Goal: Task Accomplishment & Management: Manage account settings

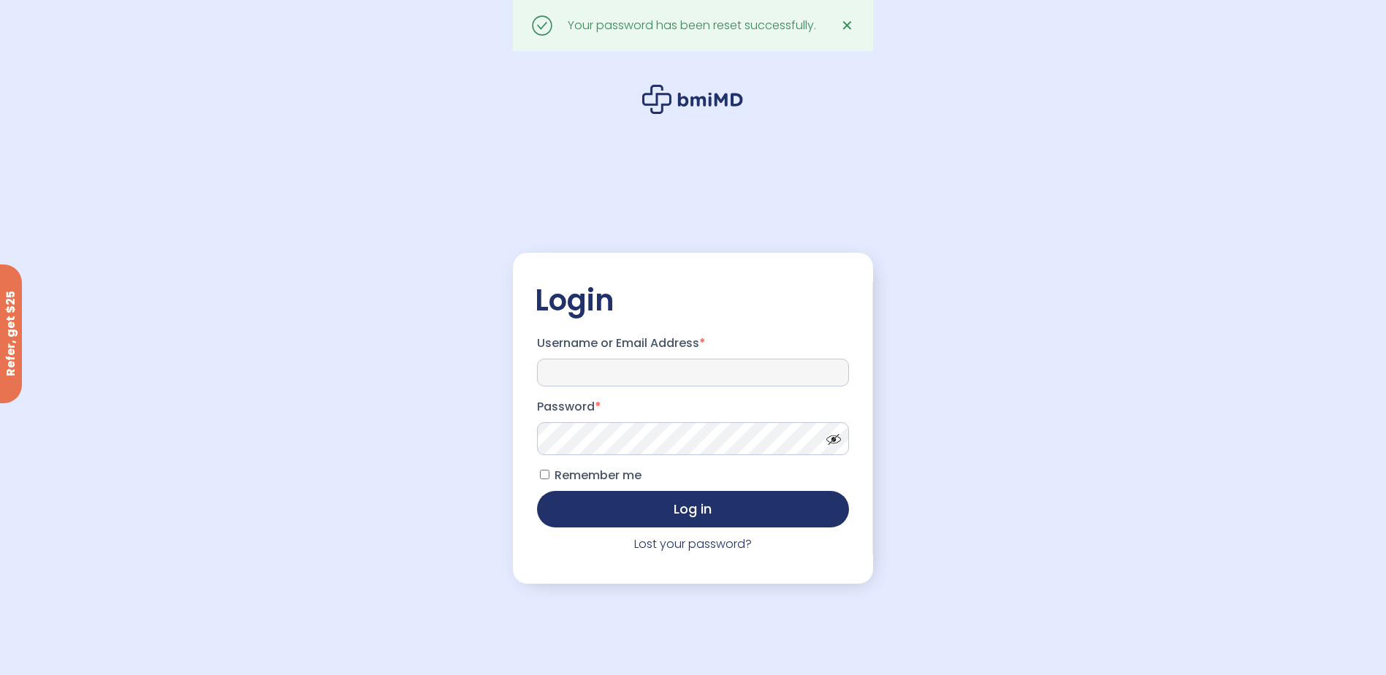
click at [576, 373] on input "Username or Email Address *" at bounding box center [693, 373] width 312 height 28
type input "**********"
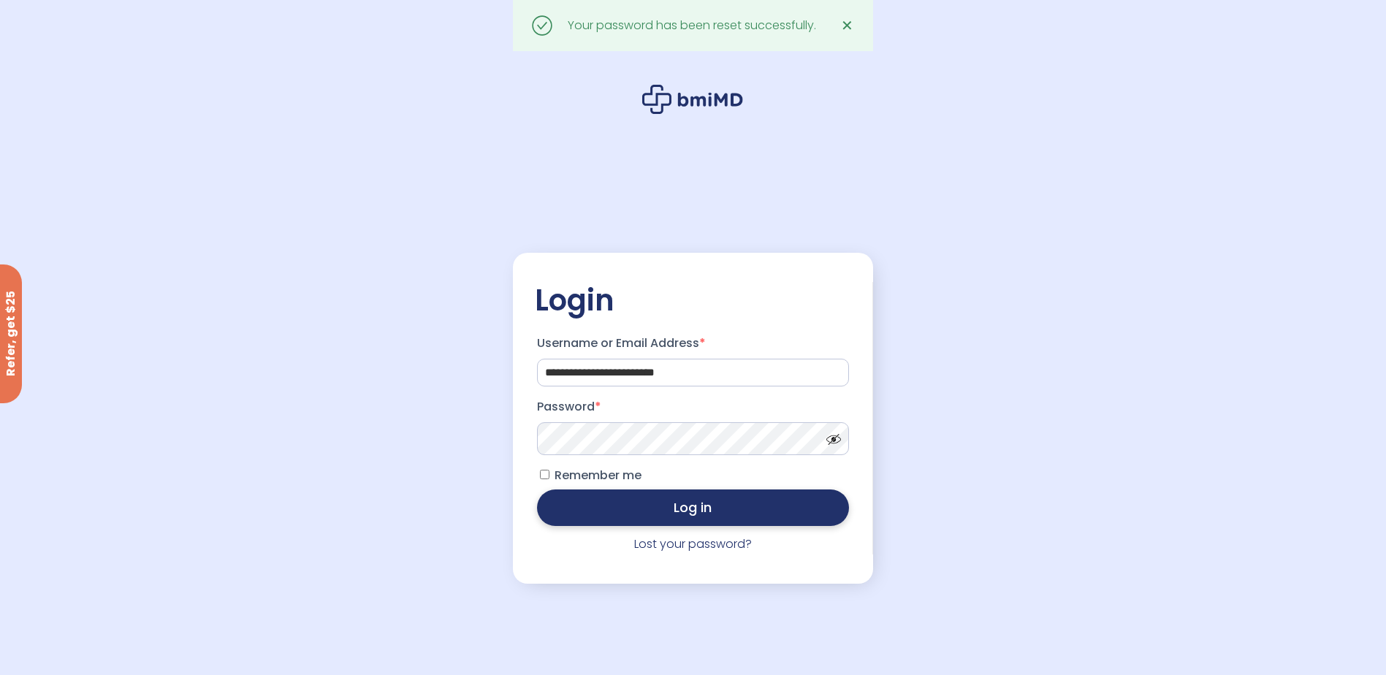
click at [712, 519] on button "Log in" at bounding box center [693, 507] width 312 height 37
click at [697, 509] on button "Log in" at bounding box center [693, 507] width 312 height 37
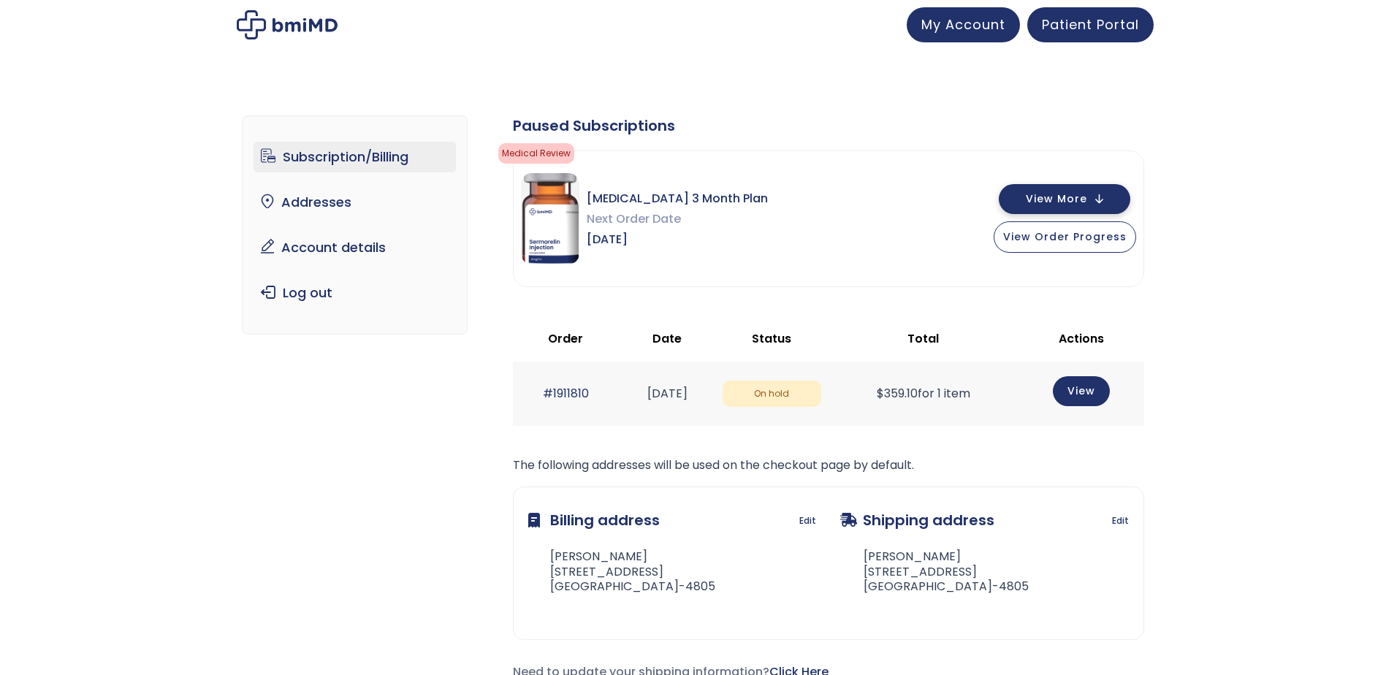
click at [1074, 197] on span "View More" at bounding box center [1056, 198] width 61 height 9
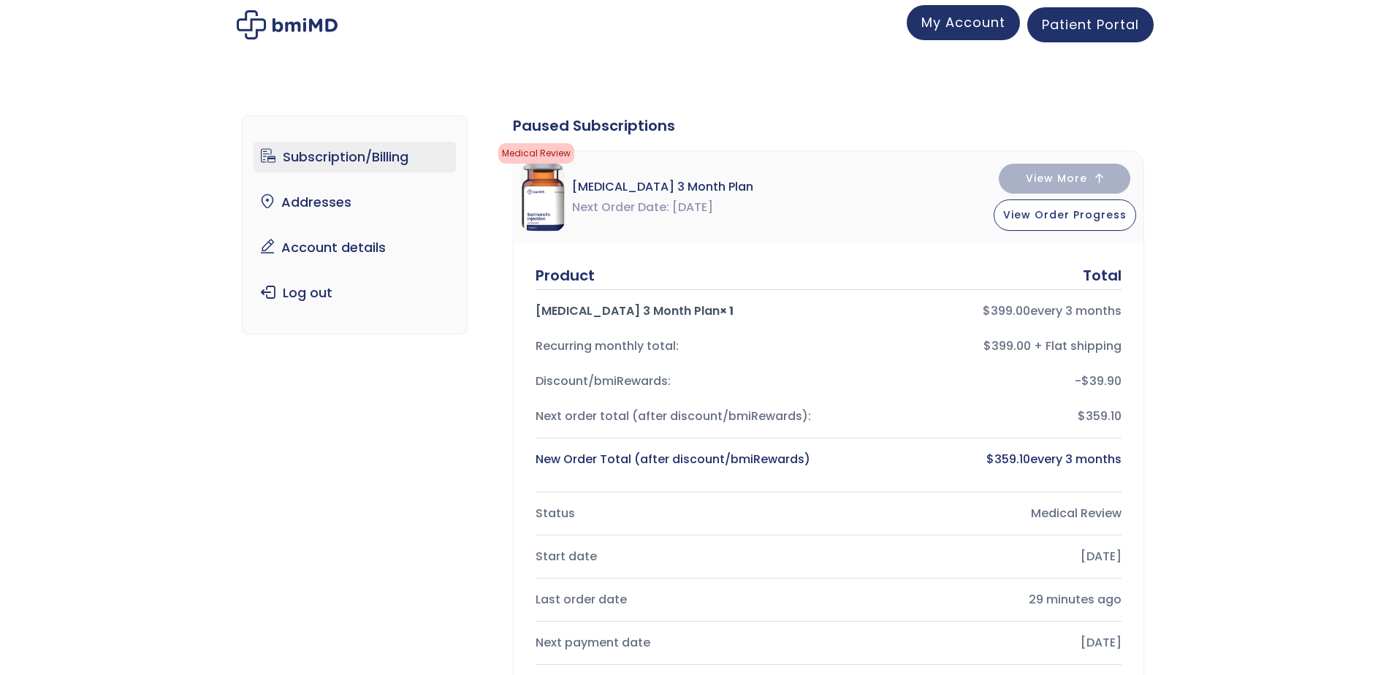
click at [945, 25] on span "My Account" at bounding box center [963, 22] width 84 height 18
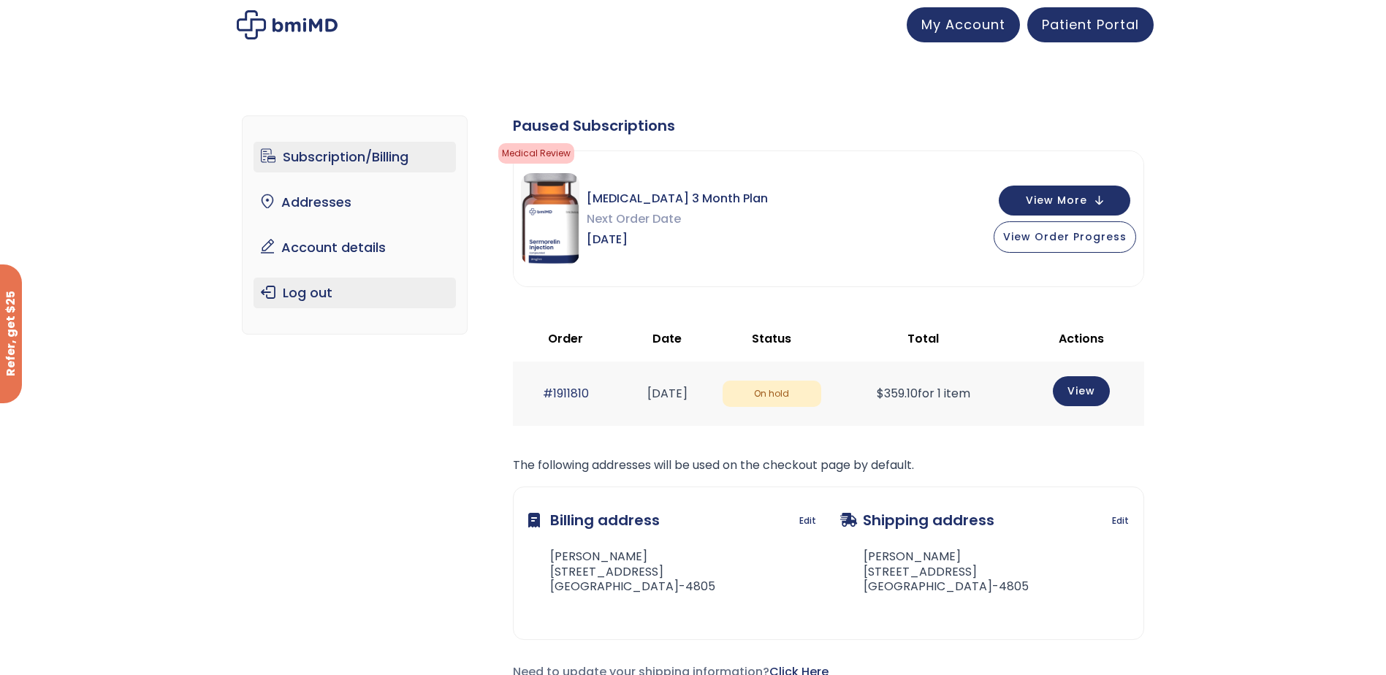
click at [298, 296] on link "Log out" at bounding box center [354, 293] width 202 height 31
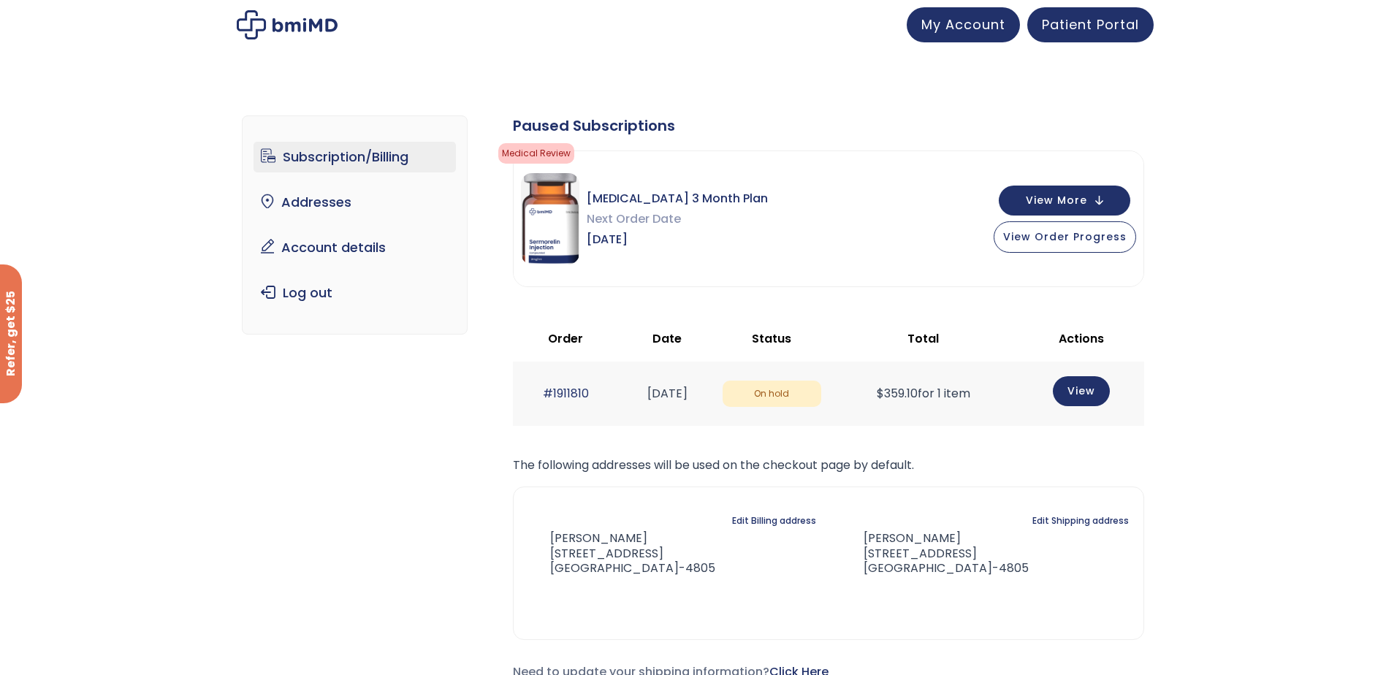
click at [289, 27] on img at bounding box center [287, 24] width 101 height 29
